Goal: Task Accomplishment & Management: Use online tool/utility

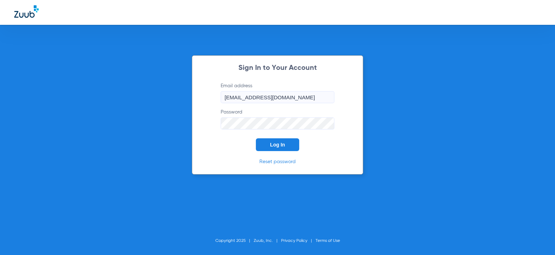
click at [283, 145] on span "Log In" at bounding box center [277, 145] width 15 height 6
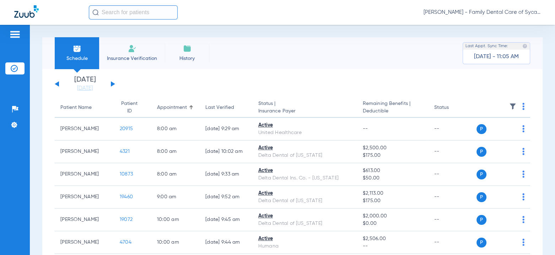
click at [110, 84] on div "[DATE] [DATE] [DATE] [DATE] [DATE] [DATE] [DATE] [DATE] [DATE] [DATE] [DATE] [D…" at bounding box center [85, 84] width 60 height 16
click at [116, 84] on app-single-date-navigator "[DATE] [DATE] [DATE] [DATE] [DATE] [DATE] [DATE] [DATE] [DATE] [DATE] [DATE] [D…" at bounding box center [292, 84] width 475 height 16
click at [113, 83] on button at bounding box center [113, 83] width 4 height 5
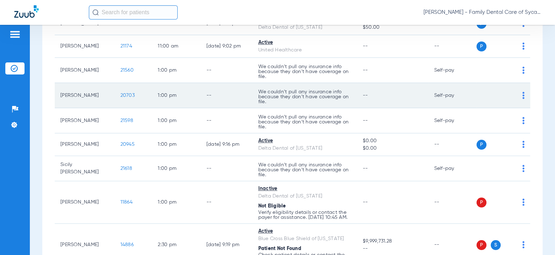
scroll to position [462, 0]
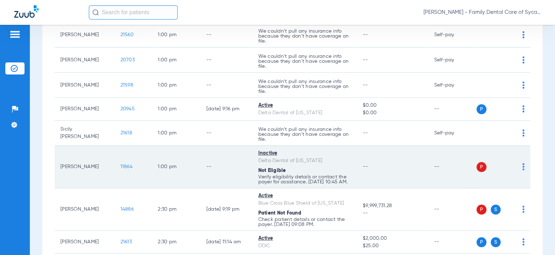
click at [522, 167] on img at bounding box center [523, 166] width 2 height 7
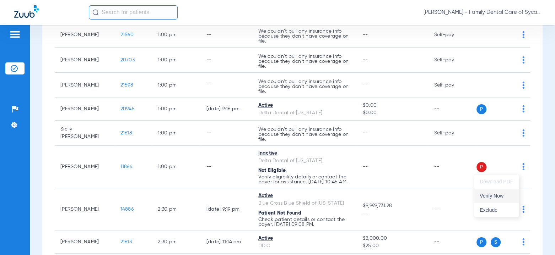
click at [492, 198] on span "Verify Now" at bounding box center [495, 195] width 33 height 5
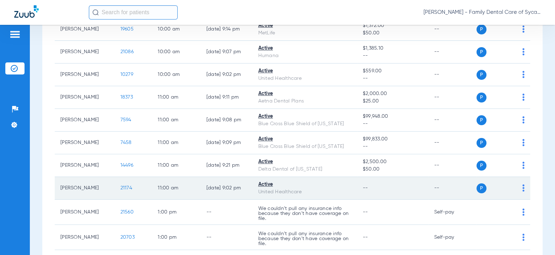
scroll to position [426, 0]
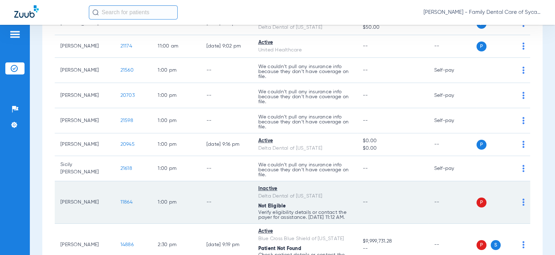
click at [137, 193] on td "11864" at bounding box center [134, 202] width 38 height 43
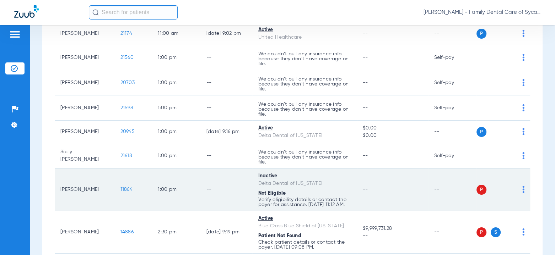
scroll to position [462, 0]
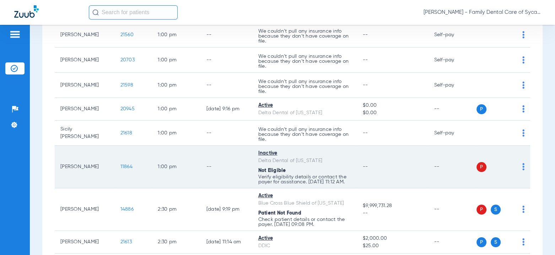
click at [513, 169] on div "P S" at bounding box center [500, 167] width 48 height 10
click at [522, 168] on img at bounding box center [523, 166] width 2 height 7
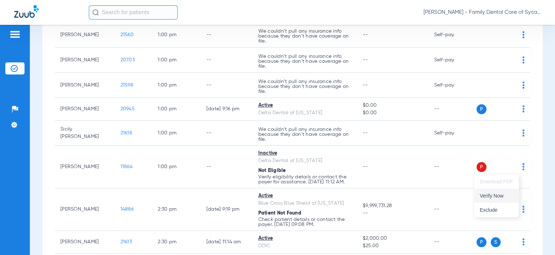
click at [496, 196] on span "Verify Now" at bounding box center [495, 195] width 33 height 5
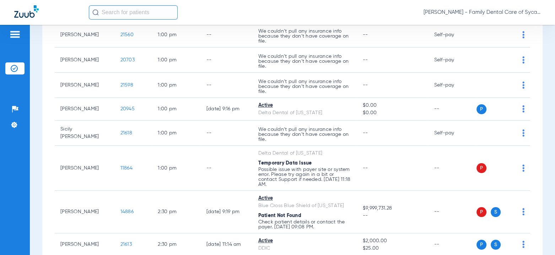
click at [139, 13] on input "text" at bounding box center [133, 12] width 89 height 14
type input "[PERSON_NAME]"
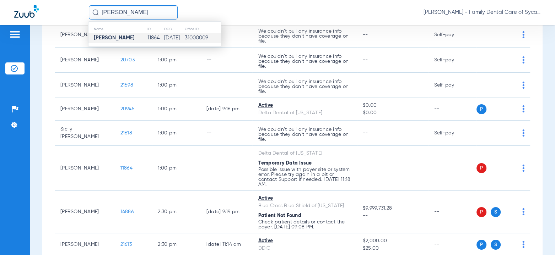
click at [134, 39] on td "[PERSON_NAME]" at bounding box center [117, 38] width 59 height 10
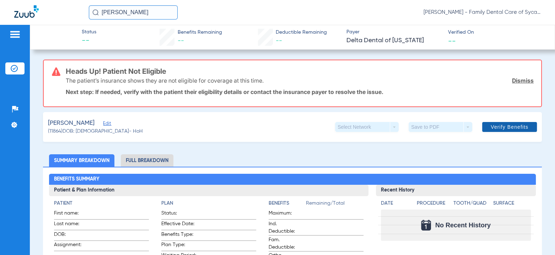
click at [490, 125] on span "Verify Benefits" at bounding box center [509, 127] width 38 height 6
